Goal: Transaction & Acquisition: Purchase product/service

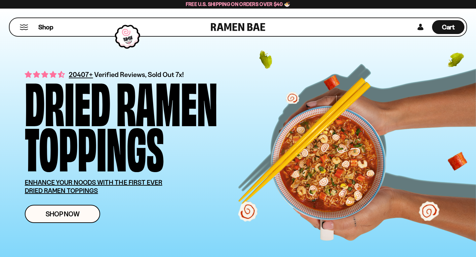
click at [23, 25] on button "Mobile Menu Trigger" at bounding box center [24, 27] width 9 height 6
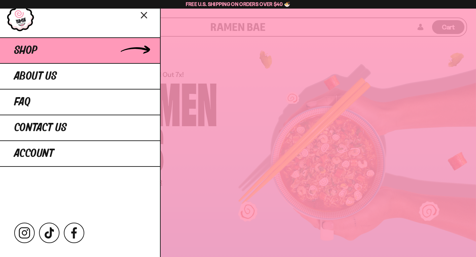
click at [133, 47] on link "Shop" at bounding box center [80, 50] width 160 height 26
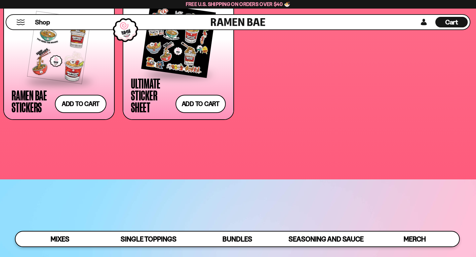
scroll to position [2118, 0]
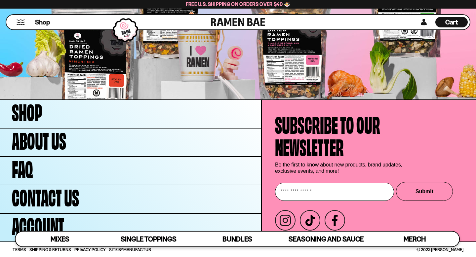
click at [16, 21] on button "Mobile Menu Trigger" at bounding box center [20, 23] width 9 height 6
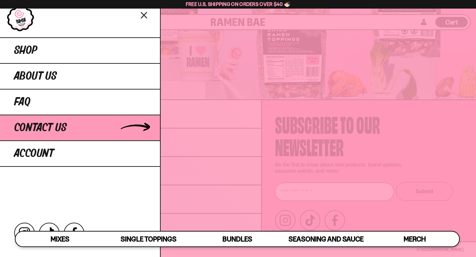
click at [20, 126] on span "Contact Us" at bounding box center [40, 128] width 53 height 12
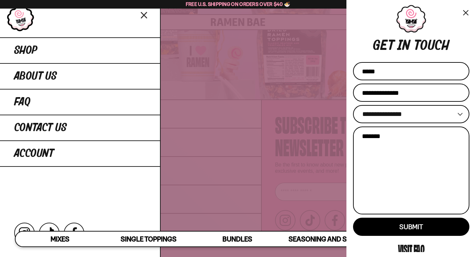
click at [466, 11] on button "×" at bounding box center [466, 13] width 8 height 10
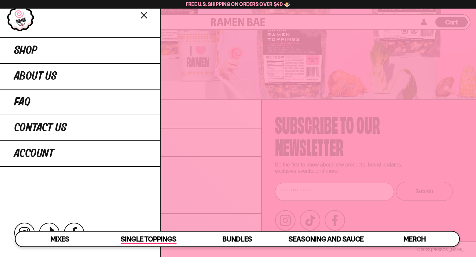
click at [151, 235] on span "Single Toppings" at bounding box center [149, 239] width 56 height 9
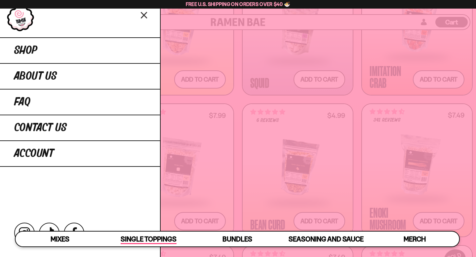
scroll to position [615, 0]
